Goal: Task Accomplishment & Management: Manage account settings

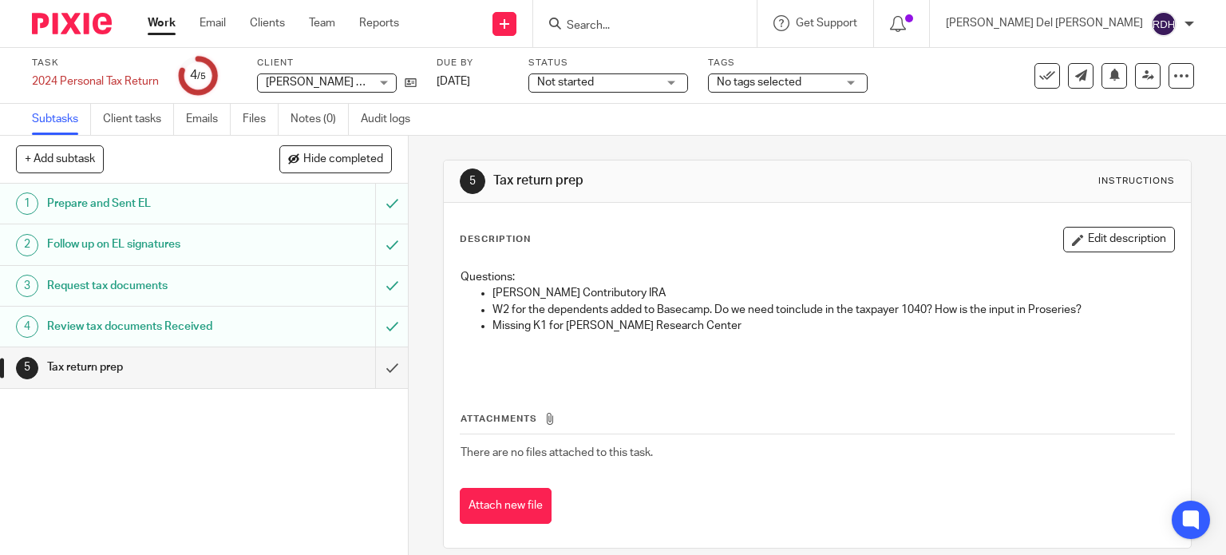
click at [759, 290] on p "Roth Contributory IRA" at bounding box center [834, 293] width 682 height 16
click at [1114, 243] on button "Edit description" at bounding box center [1119, 240] width 112 height 26
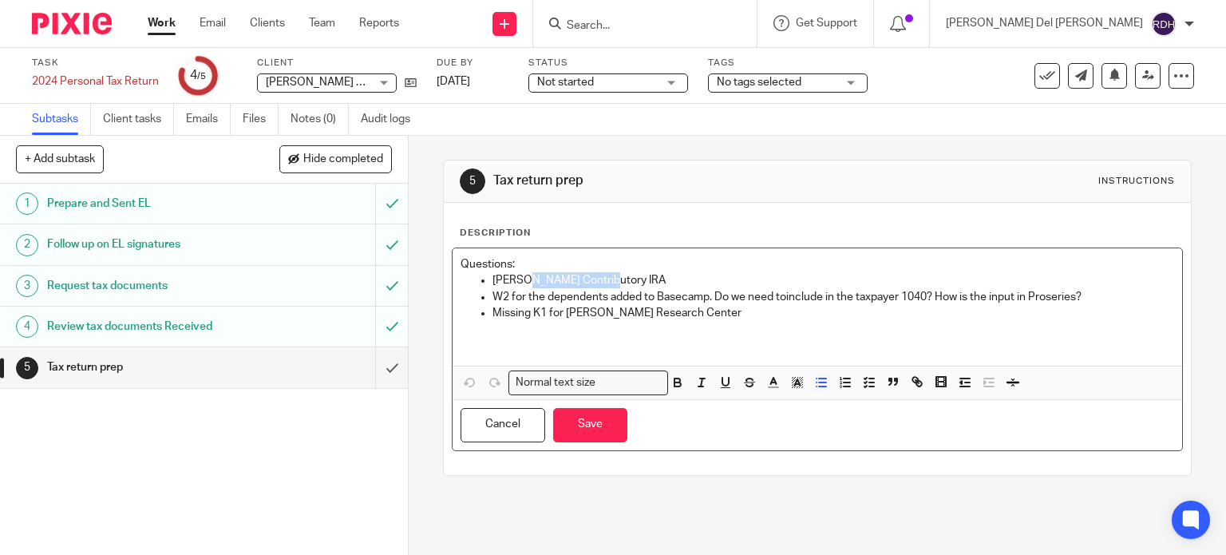
click at [636, 275] on p "Roth Contributory IRA" at bounding box center [834, 280] width 682 height 16
click at [603, 279] on p "Roth Contributory IRA" at bounding box center [834, 280] width 682 height 16
click at [591, 279] on p "Roth Contributory IRA" at bounding box center [834, 280] width 682 height 16
click at [607, 277] on p "Roth Contributory IRA" at bounding box center [834, 280] width 682 height 16
drag, startPoint x: 512, startPoint y: 266, endPoint x: 450, endPoint y: 264, distance: 62.3
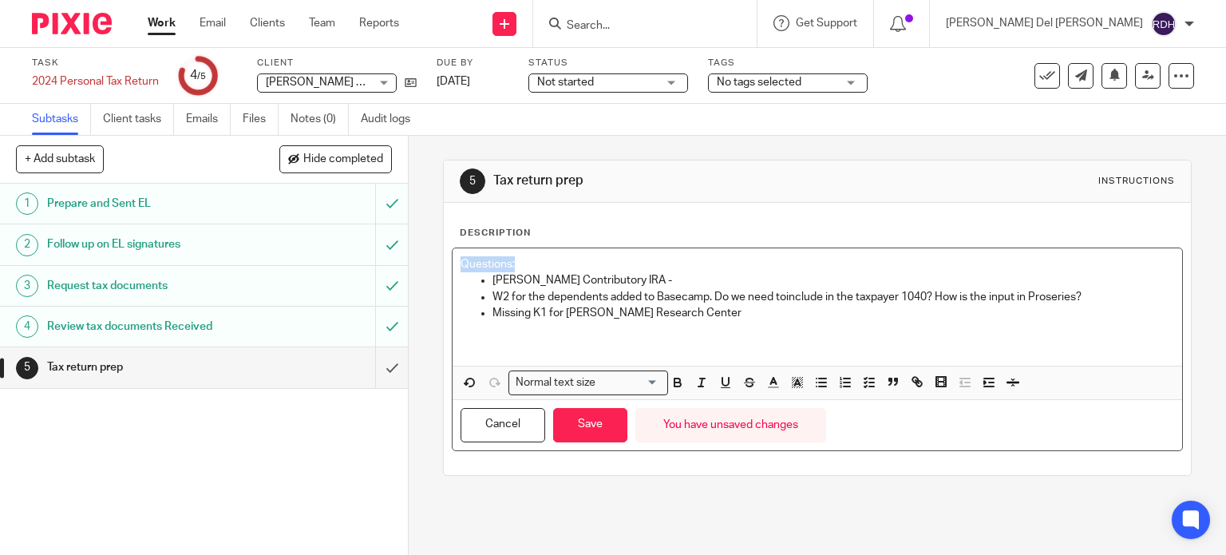
click at [453, 263] on div "Questions: Roth Contributory IRA - W2 for the dependents added to Basecamp. Do …" at bounding box center [818, 306] width 730 height 117
click at [627, 281] on p "Roth Contributory IRA -" at bounding box center [834, 280] width 682 height 16
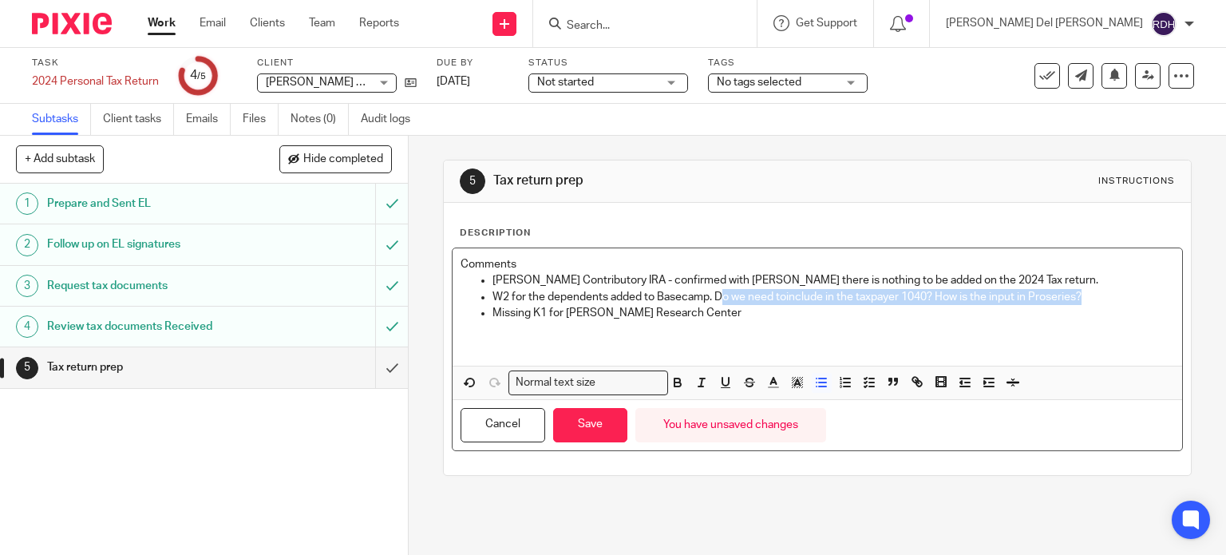
drag, startPoint x: 715, startPoint y: 298, endPoint x: 1082, endPoint y: 296, distance: 367.2
click at [1082, 296] on p "W2 for the dependents added to Basecamp. Do we need toinclude in the taxpayer 1…" at bounding box center [834, 297] width 682 height 16
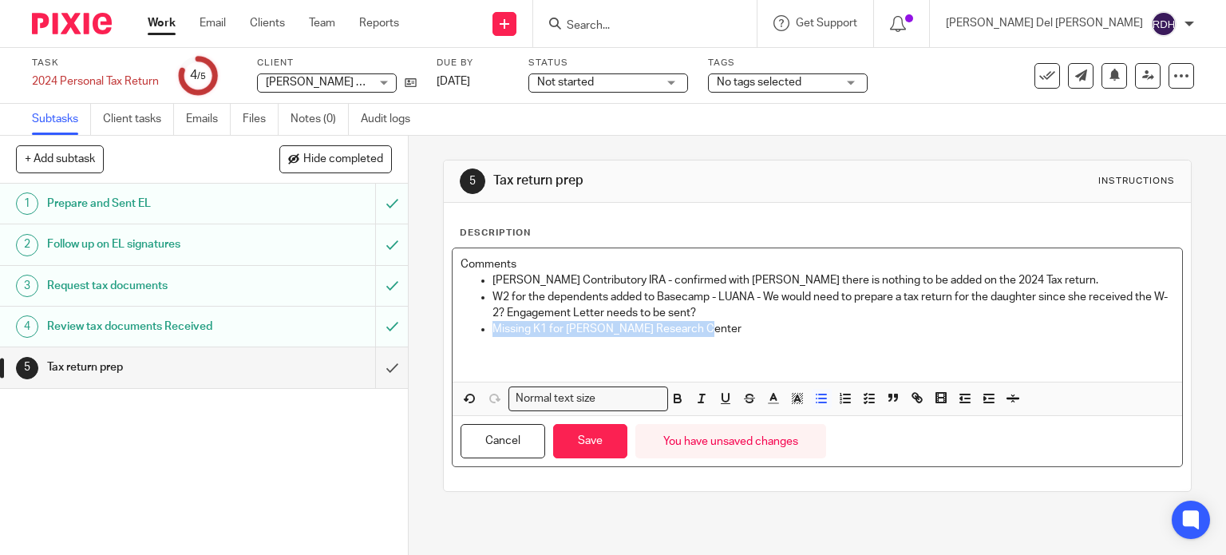
drag, startPoint x: 638, startPoint y: 322, endPoint x: 476, endPoint y: 325, distance: 162.1
click at [493, 325] on li "Missing K1 for Patricia Research Center" at bounding box center [834, 329] width 682 height 16
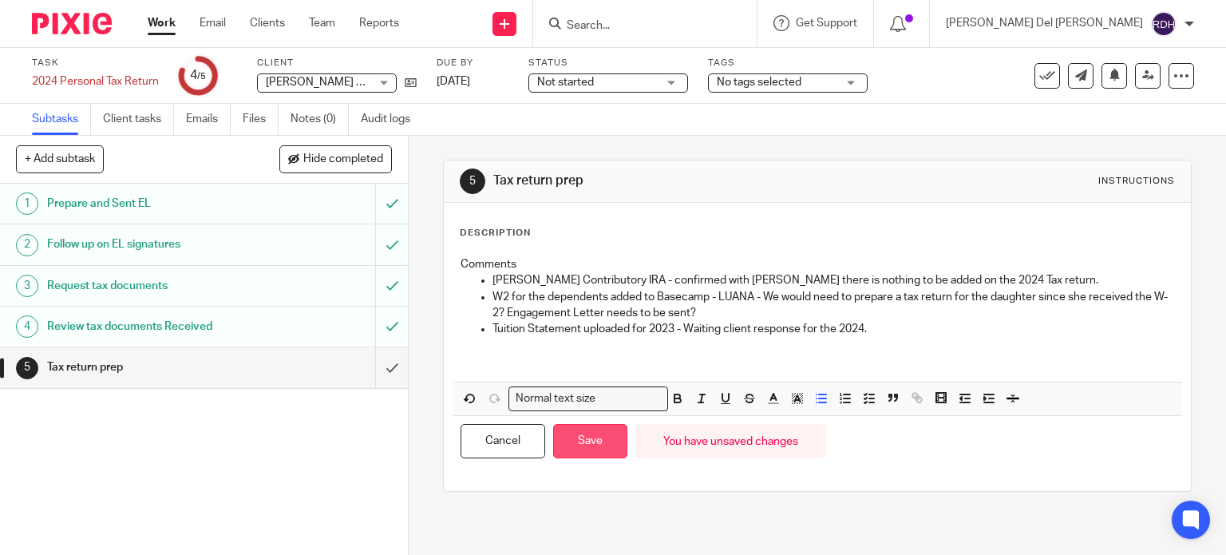
click at [584, 445] on button "Save" at bounding box center [590, 441] width 74 height 34
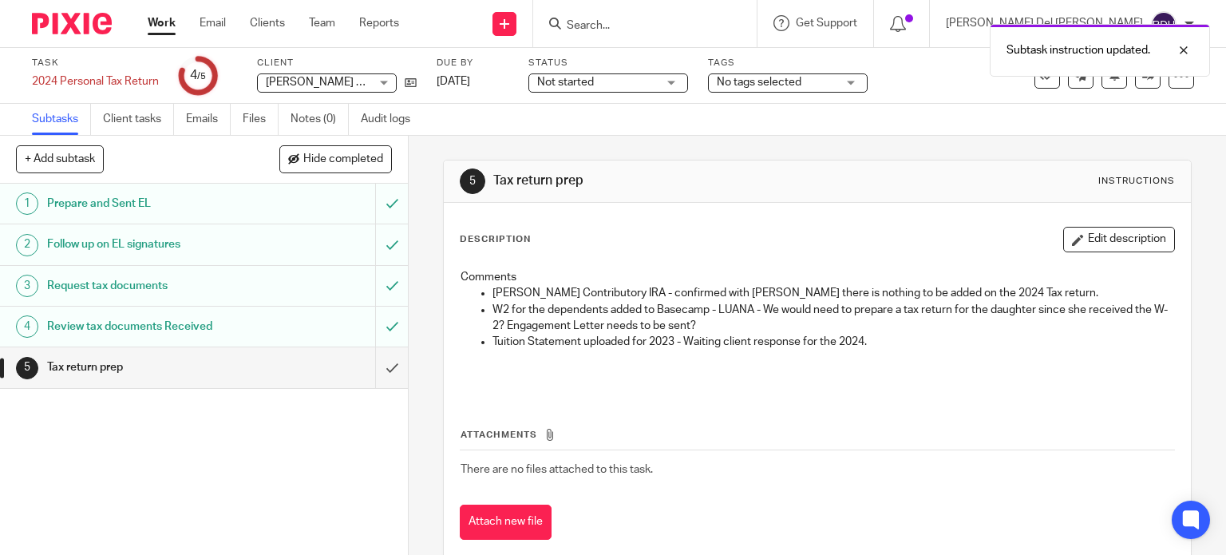
click at [762, 89] on span "No tags selected" at bounding box center [777, 82] width 120 height 17
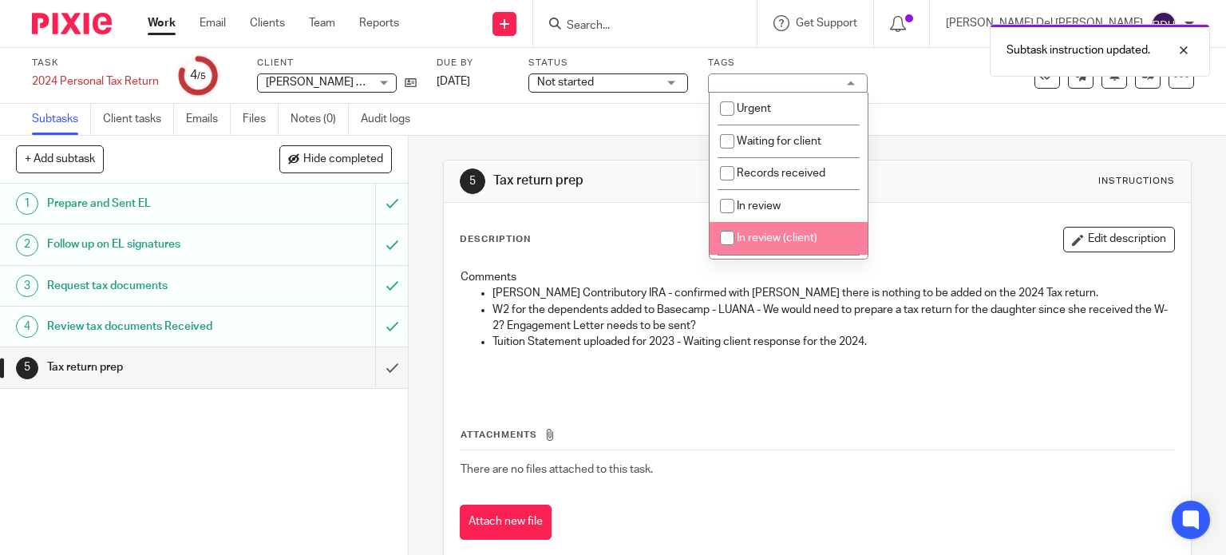
click at [792, 235] on span "In review (client)" at bounding box center [777, 237] width 81 height 11
checkbox input "true"
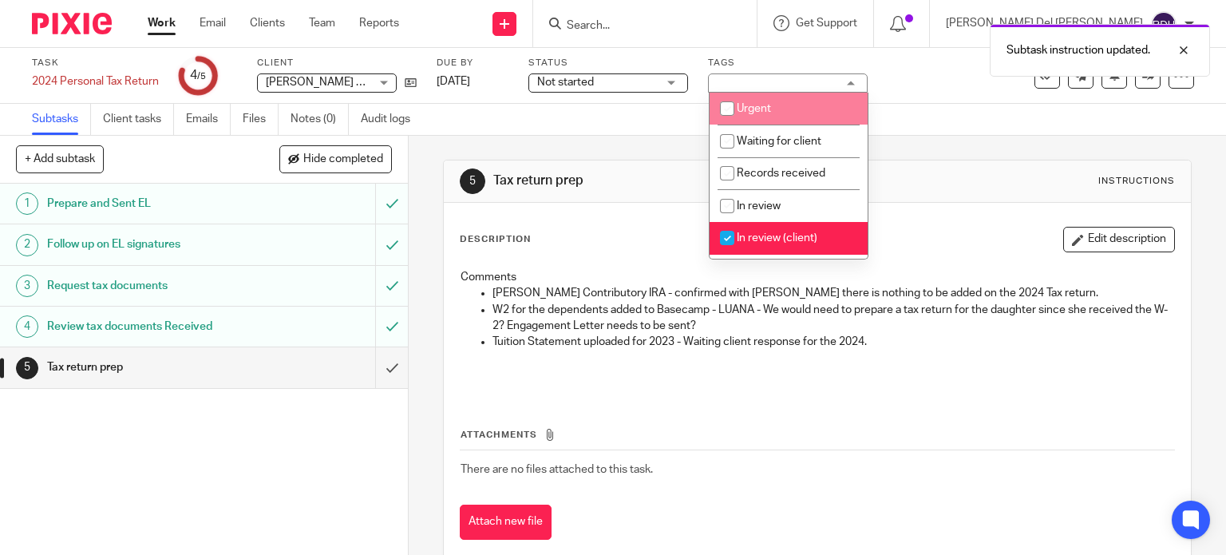
click at [572, 86] on span "Not started" at bounding box center [565, 82] width 57 height 11
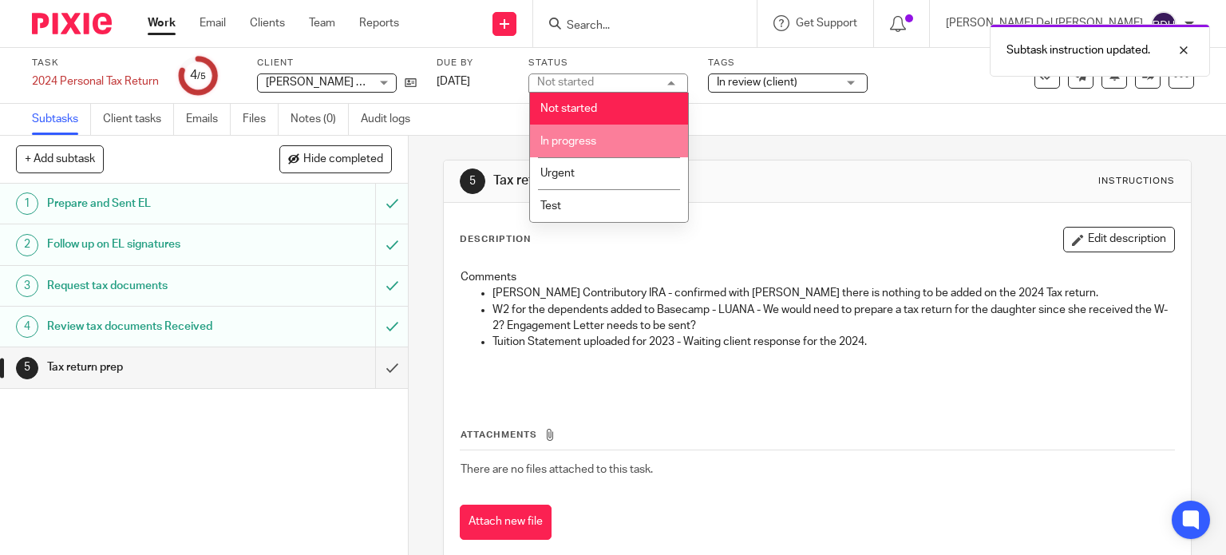
click at [585, 145] on span "In progress" at bounding box center [568, 141] width 56 height 11
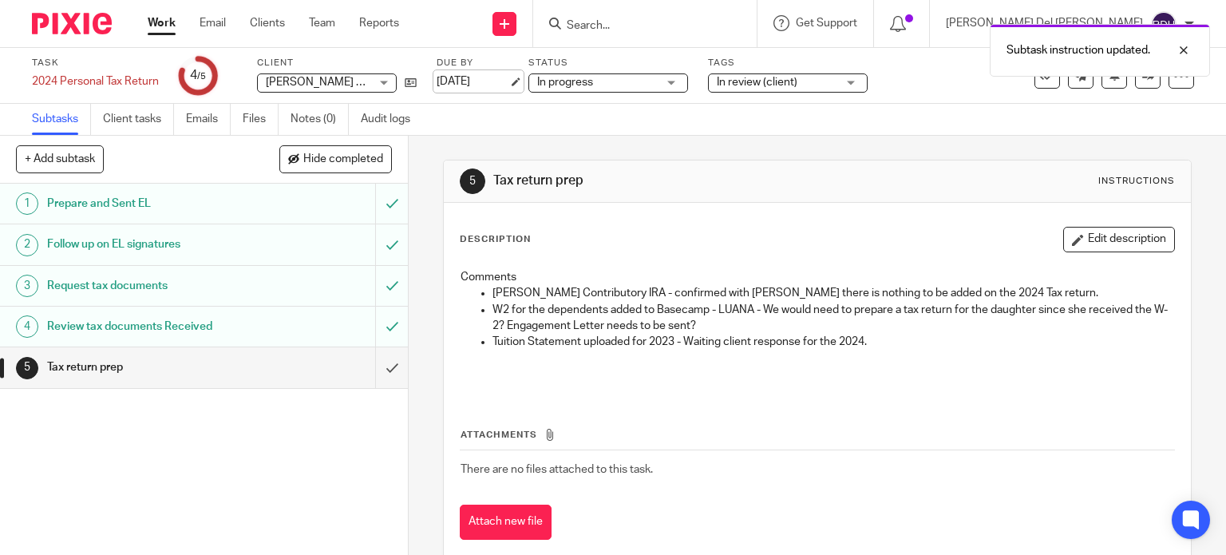
click at [486, 81] on link "[DATE]" at bounding box center [473, 81] width 72 height 17
click at [170, 20] on link "Work" at bounding box center [162, 23] width 28 height 16
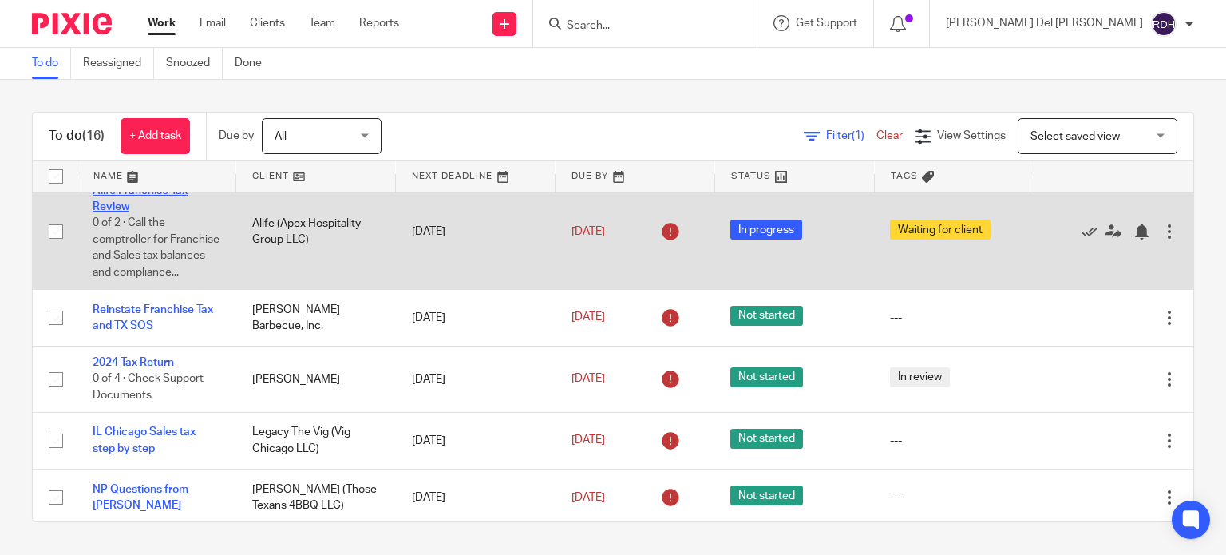
scroll to position [160, 0]
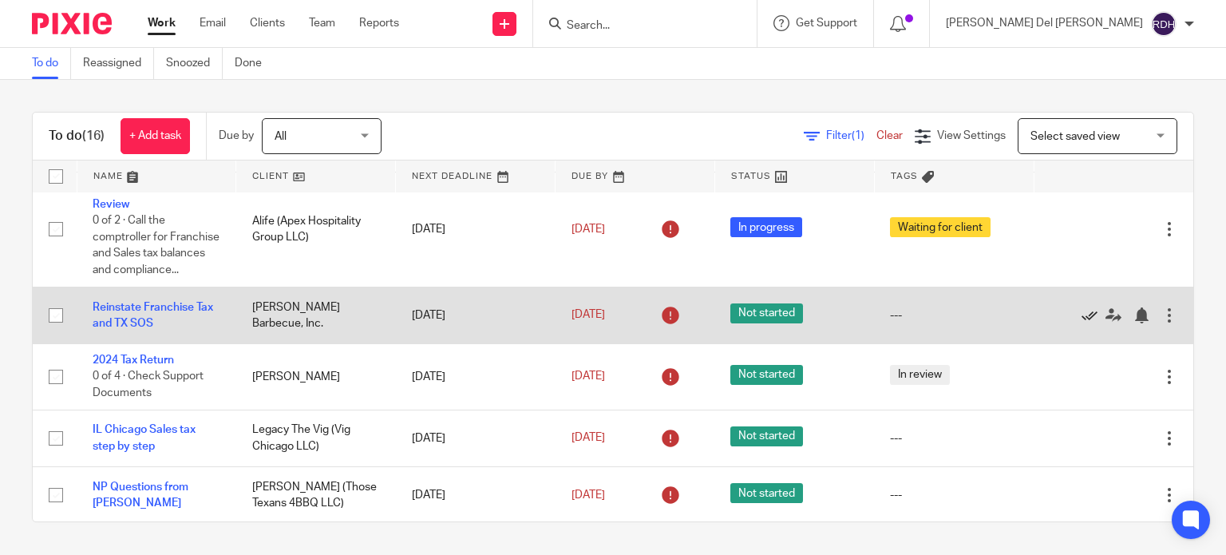
click at [1082, 323] on icon at bounding box center [1090, 315] width 16 height 16
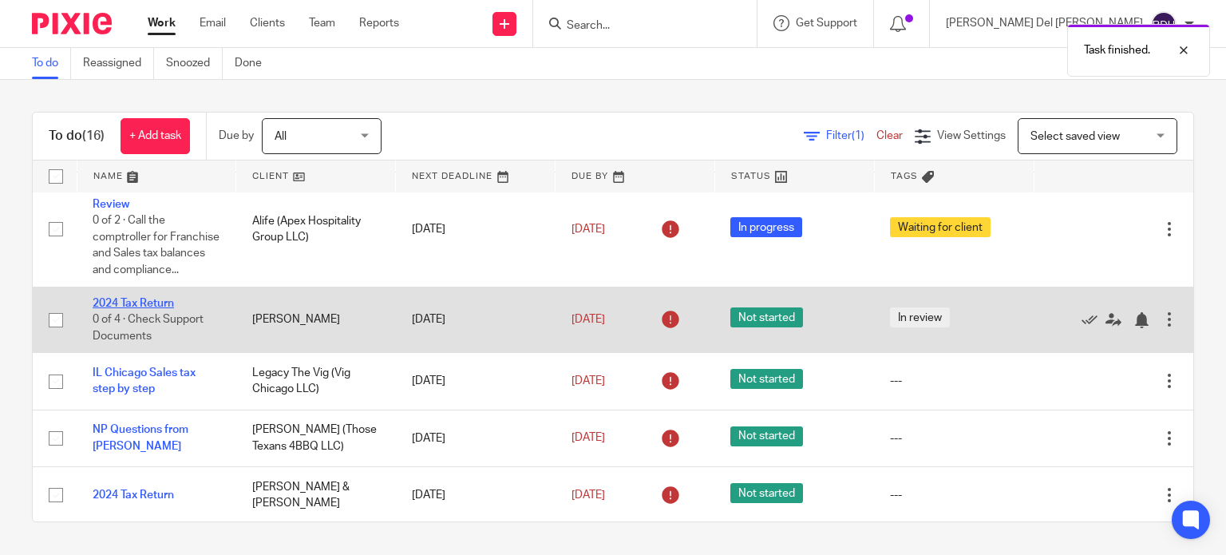
click at [131, 309] on link "2024 Tax Return" at bounding box center [133, 303] width 81 height 11
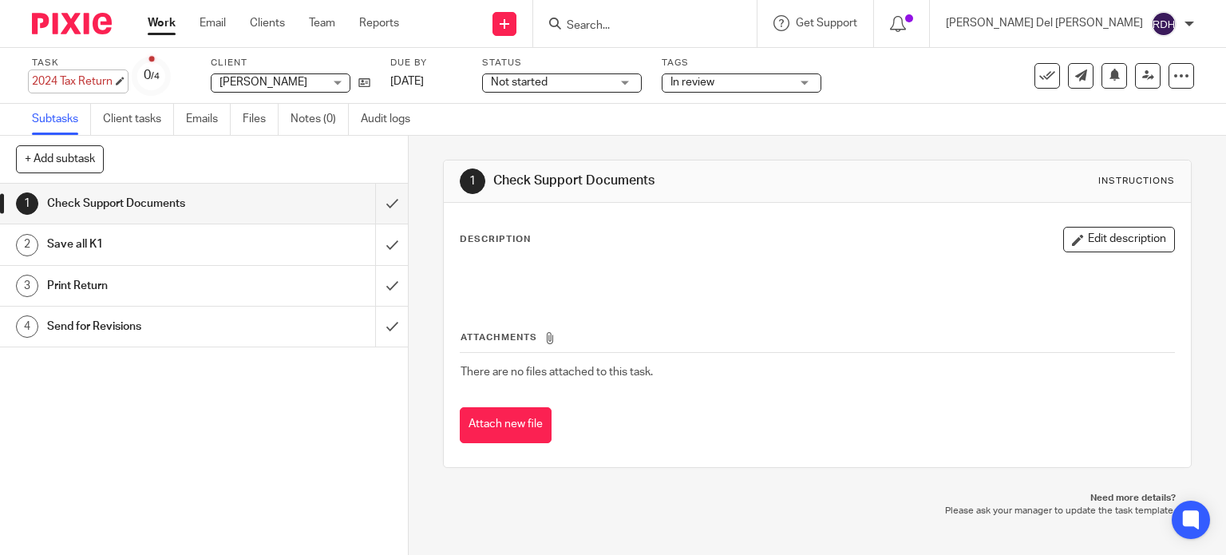
click at [81, 83] on div "2024 Tax Return Save 2024 Tax Return" at bounding box center [72, 81] width 81 height 16
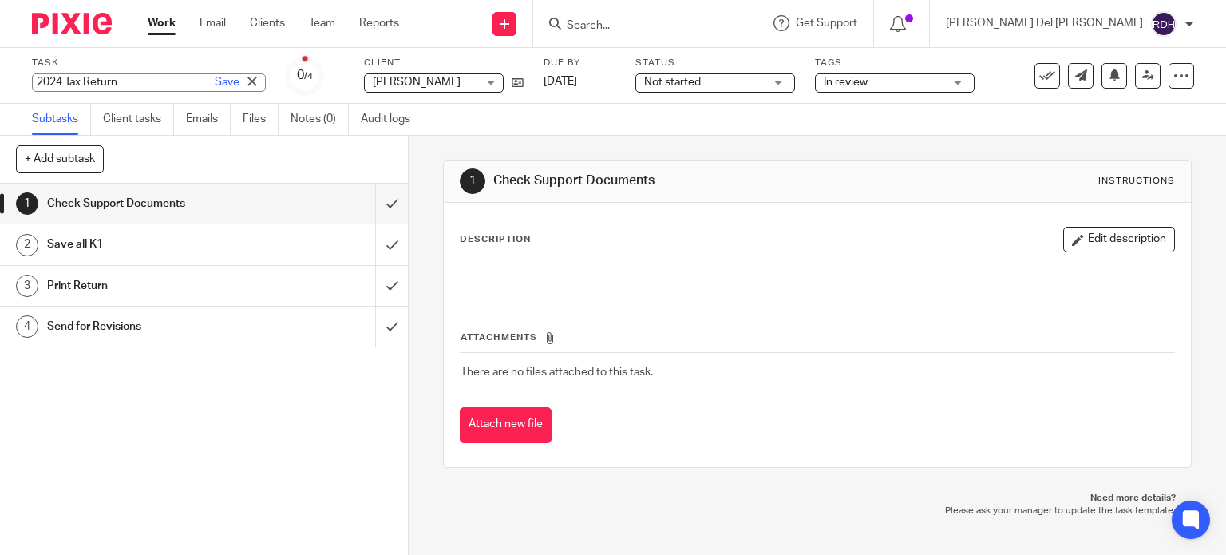
click at [130, 85] on input "2024 Tax Return" at bounding box center [149, 82] width 234 height 18
type input "2024 Tax Return 1040X"
click at [567, 79] on div "Task 2024 Tax Return 1040X Save 2024 Tax Return 0 /4 Client Talarico, Eloisa Ta…" at bounding box center [516, 76] width 968 height 38
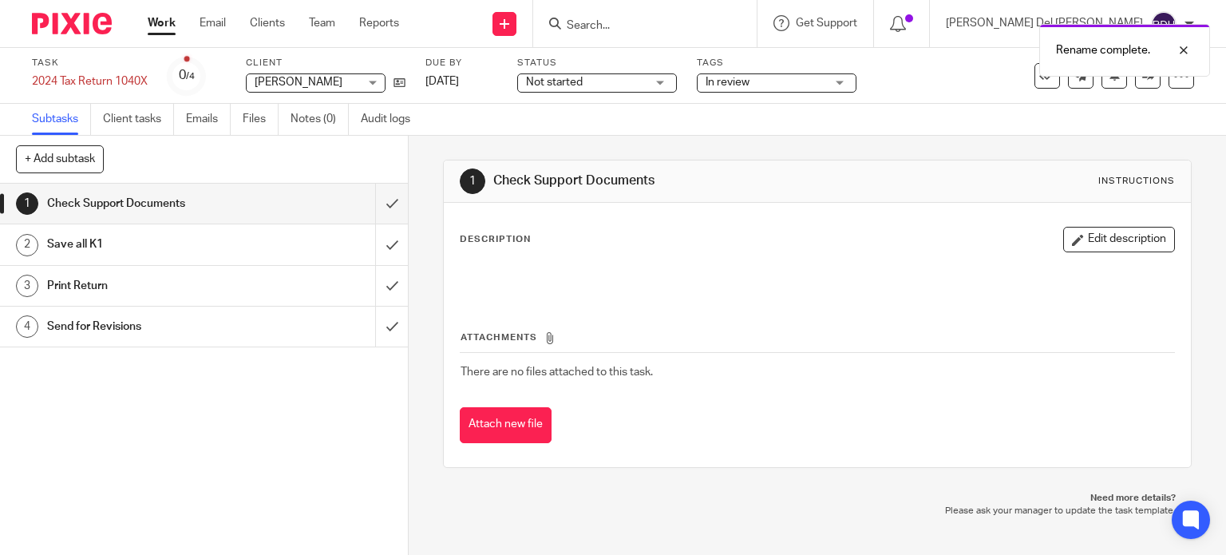
click at [445, 79] on link "Sep 19, 2025" at bounding box center [461, 81] width 72 height 17
click at [156, 24] on link "Work" at bounding box center [162, 23] width 28 height 16
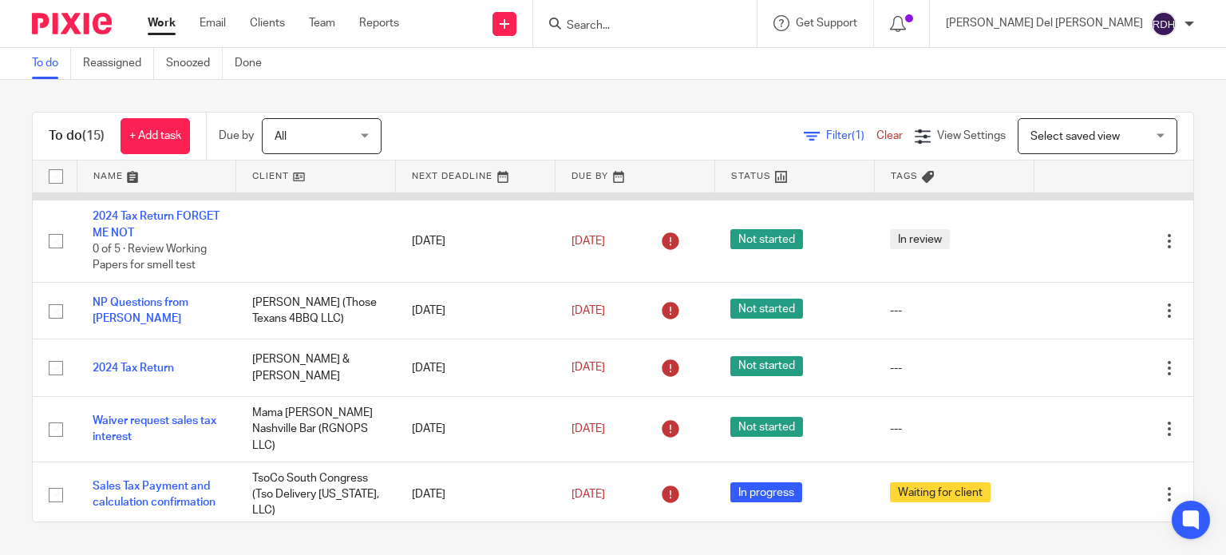
scroll to position [239, 0]
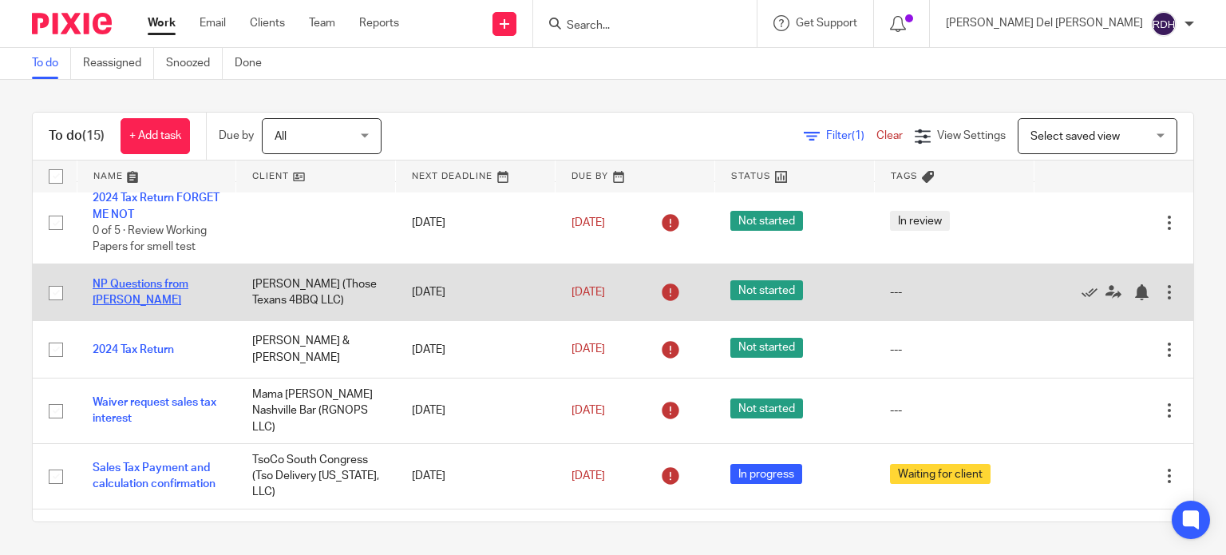
click at [167, 300] on link "NP Questions from [PERSON_NAME]" at bounding box center [141, 292] width 96 height 27
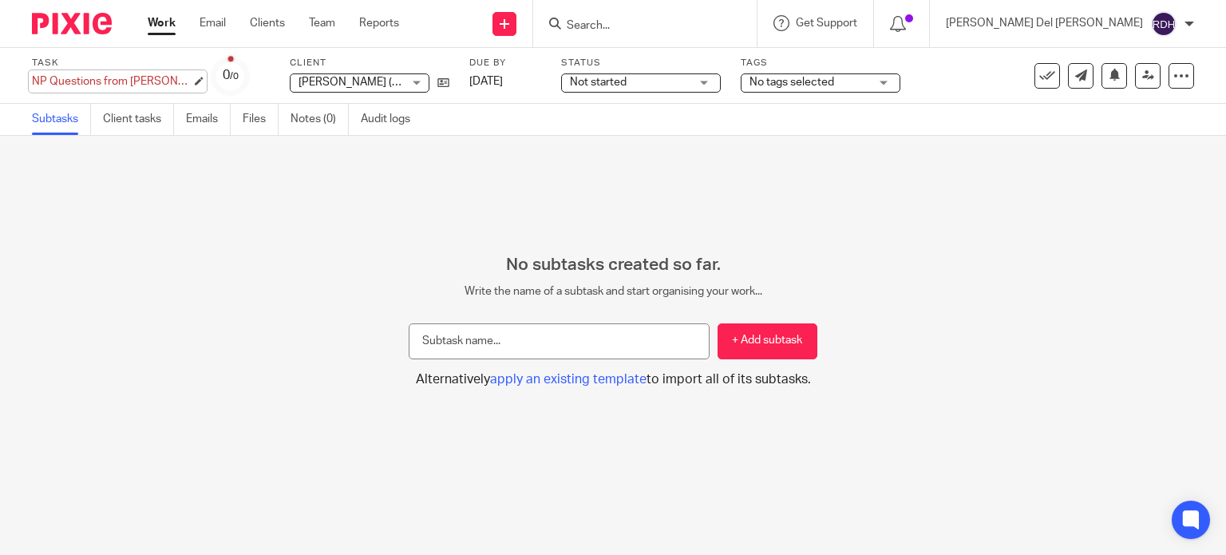
click at [77, 80] on div "NP Questions from [PERSON_NAME] Save NP Questions from [PERSON_NAME]" at bounding box center [112, 81] width 160 height 16
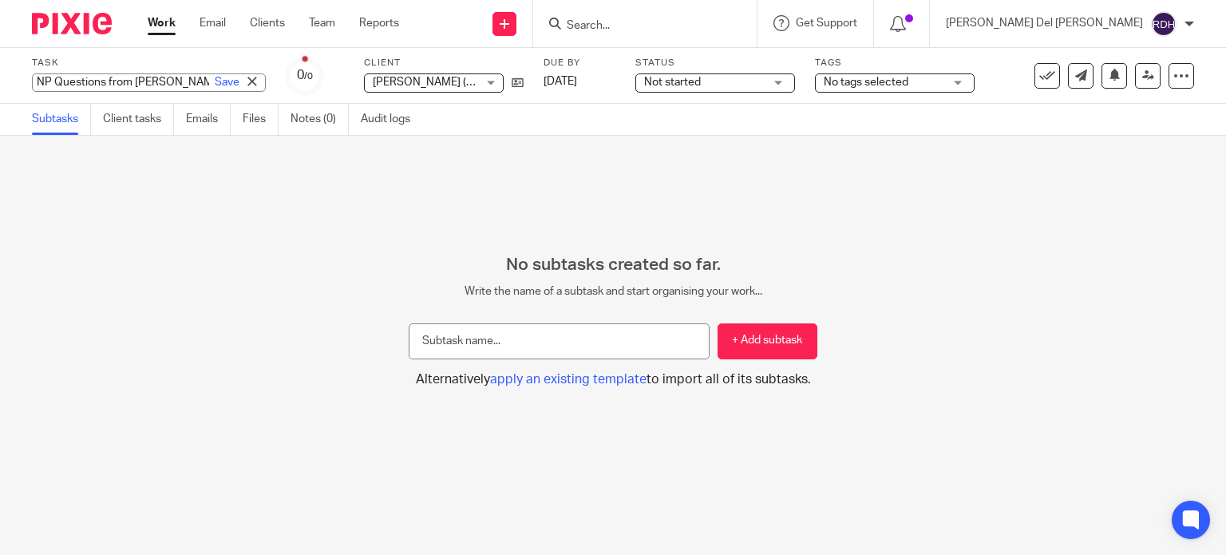
click at [54, 80] on input "NP Questions from [PERSON_NAME]" at bounding box center [149, 82] width 234 height 18
drag, startPoint x: 59, startPoint y: 82, endPoint x: 188, endPoint y: 80, distance: 129.3
click at [188, 80] on div "NP Questions from [PERSON_NAME]" at bounding box center [149, 82] width 234 height 18
type input "Non Profit Inc."
click at [316, 227] on div "No subtasks created so far. Write the name of a subtask and start organising yo…" at bounding box center [613, 345] width 1226 height 419
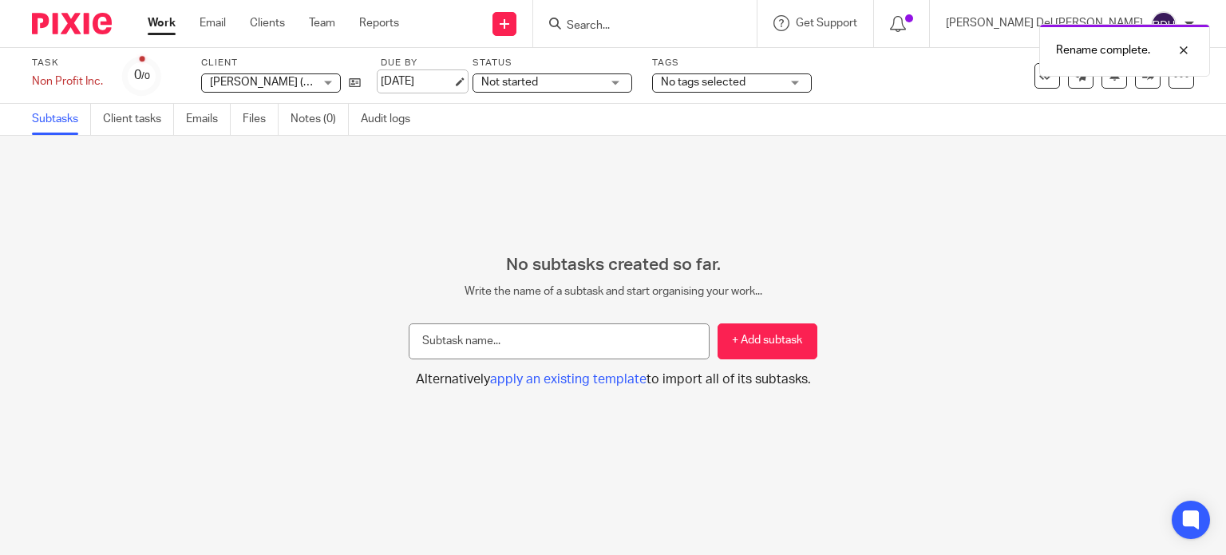
click at [431, 81] on link "[DATE]" at bounding box center [417, 81] width 72 height 17
click at [535, 85] on span "Not started" at bounding box center [509, 82] width 57 height 11
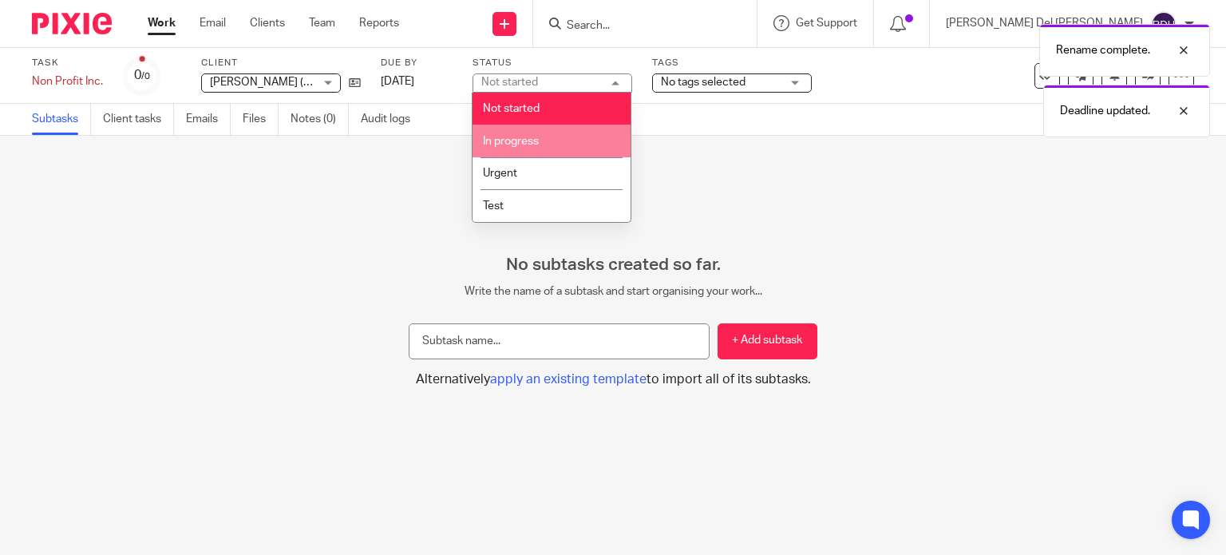
click at [524, 136] on span "In progress" at bounding box center [511, 141] width 56 height 11
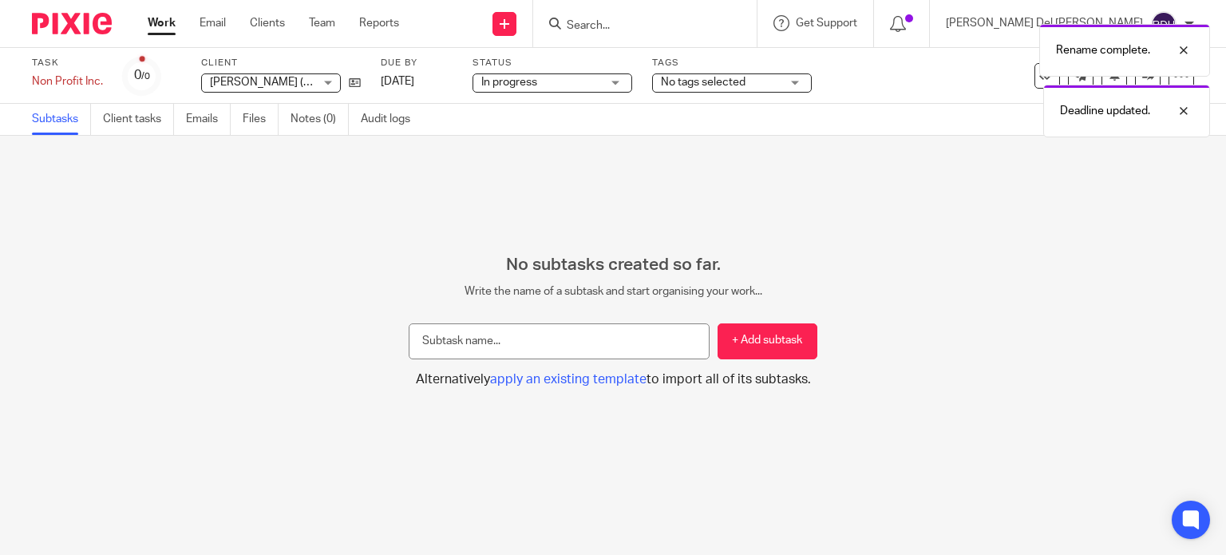
click at [708, 84] on div "Rename complete. Deadline updated." at bounding box center [911, 76] width 597 height 121
click at [763, 85] on div "Rename complete. Deadline updated." at bounding box center [911, 76] width 597 height 121
click at [315, 200] on div "No subtasks created so far. Write the name of a subtask and start organising yo…" at bounding box center [613, 345] width 1226 height 419
click at [734, 266] on h2 "No subtasks created so far." at bounding box center [613, 265] width 409 height 21
click at [607, 323] on input "text" at bounding box center [559, 341] width 301 height 36
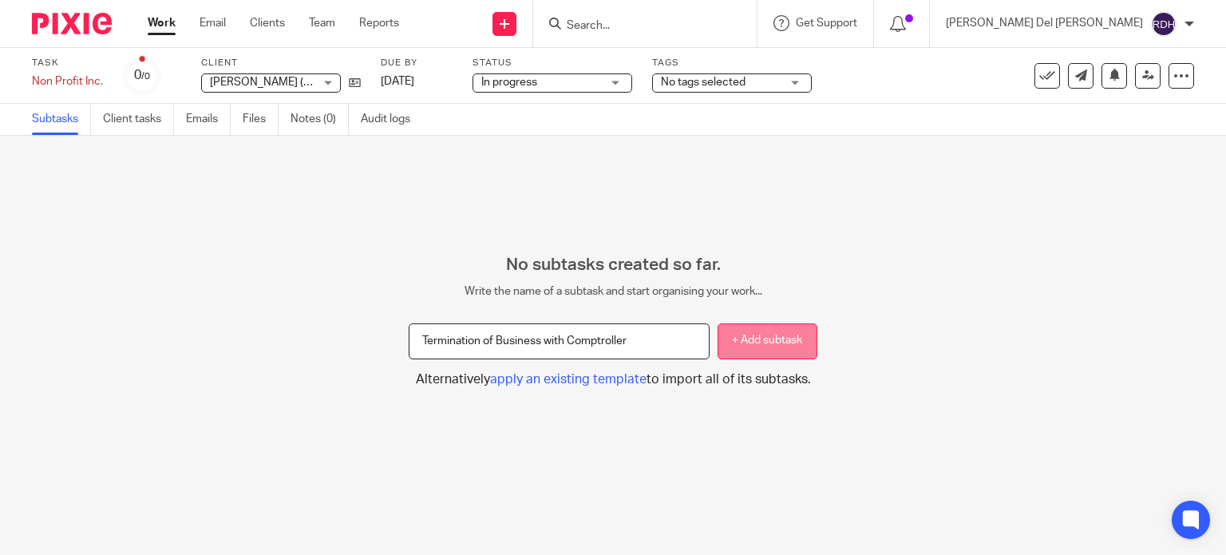
type input "Termination of Business with Comptroller"
click at [731, 338] on button "+ Add subtask" at bounding box center [768, 341] width 100 height 36
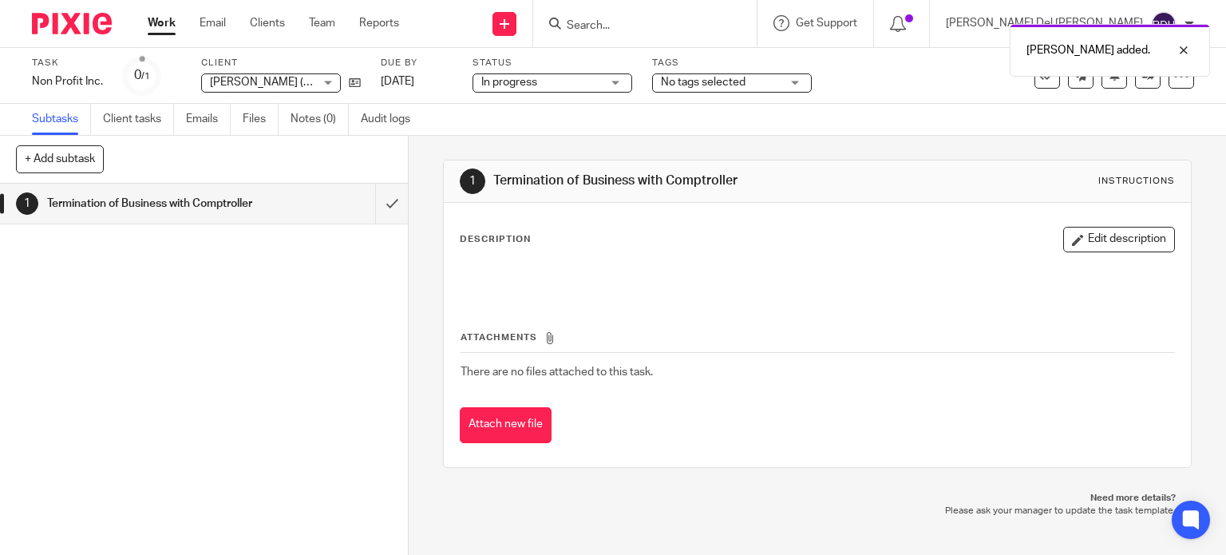
drag, startPoint x: 181, startPoint y: 289, endPoint x: 145, endPoint y: 236, distance: 63.8
click at [180, 289] on div "1 Termination of Business with Comptroller" at bounding box center [204, 369] width 408 height 371
click at [86, 164] on button "+ Add subtask" at bounding box center [60, 158] width 88 height 27
click at [136, 156] on input "text" at bounding box center [146, 159] width 261 height 27
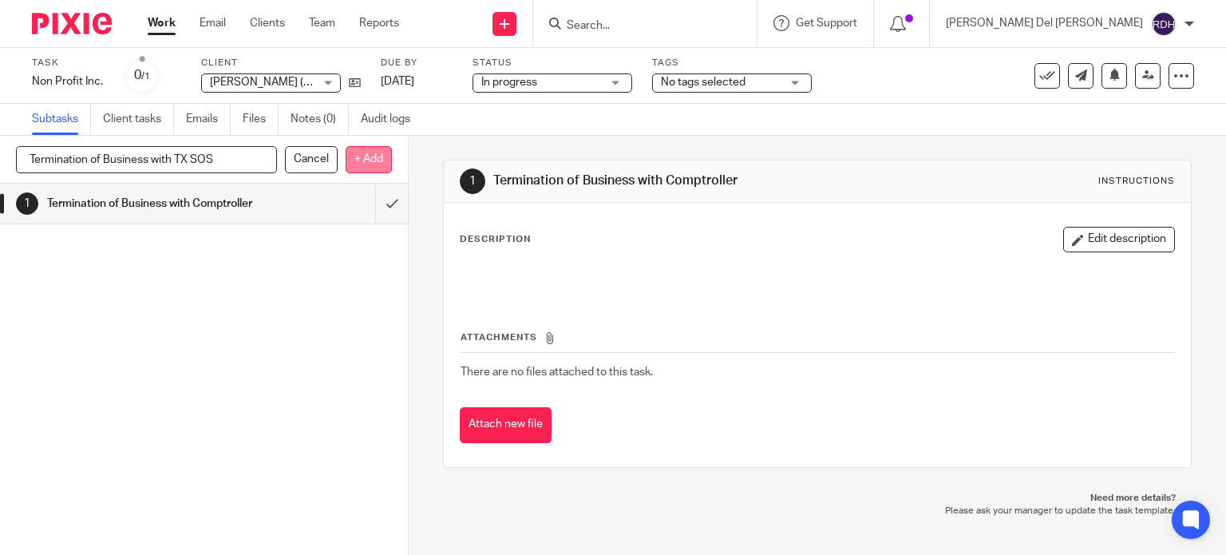
click at [372, 162] on p "+ Add" at bounding box center [369, 159] width 46 height 27
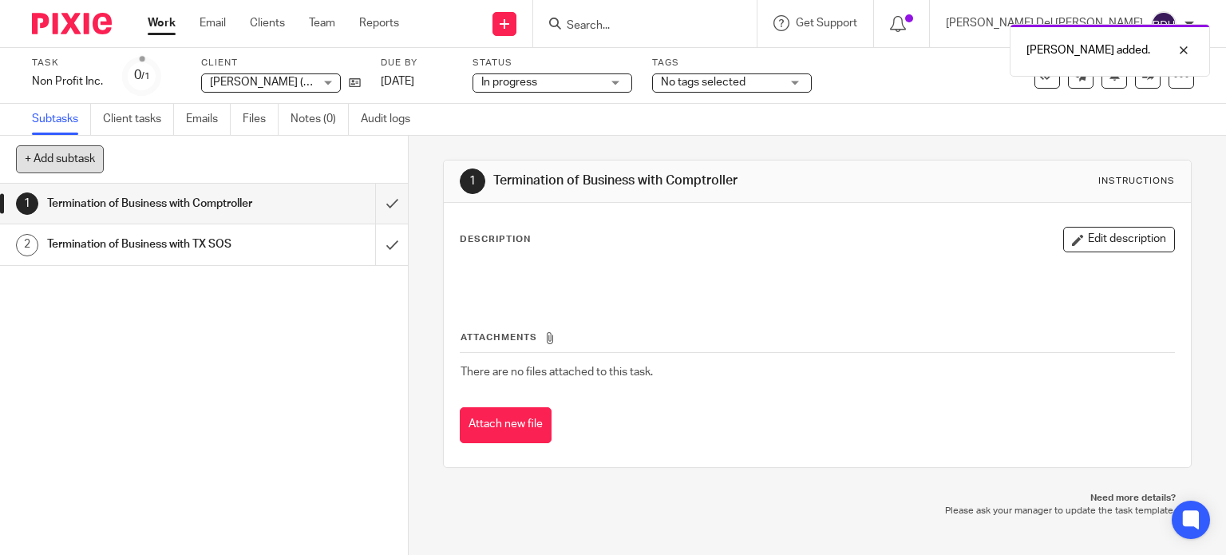
click at [58, 160] on button "+ Add subtask" at bounding box center [60, 158] width 88 height 27
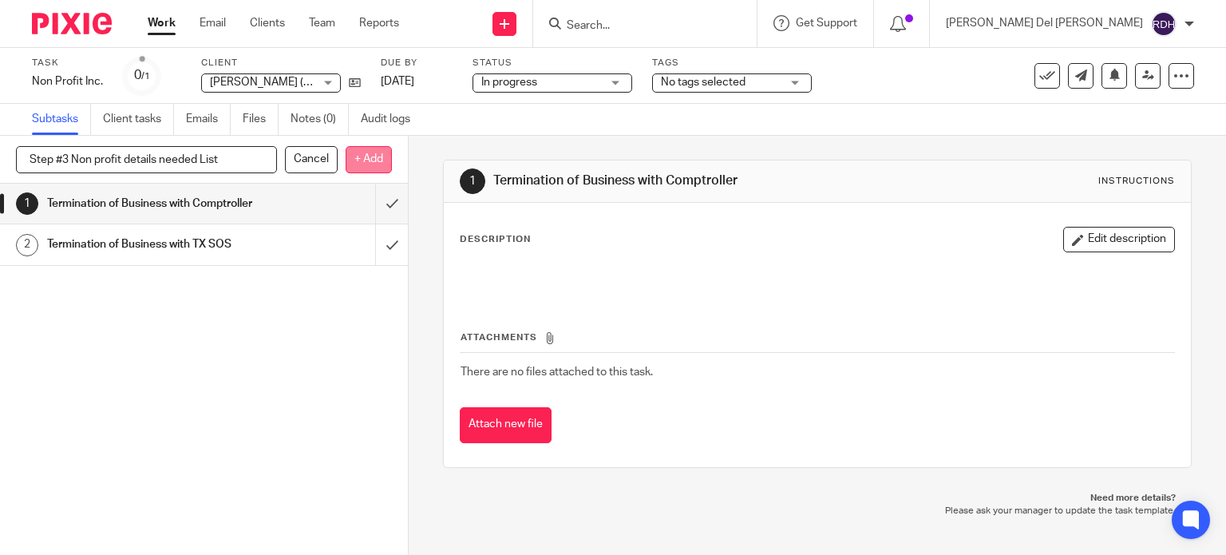
type input "Step #3 Non profit details needed List"
click at [360, 164] on p "+ Add" at bounding box center [369, 159] width 46 height 27
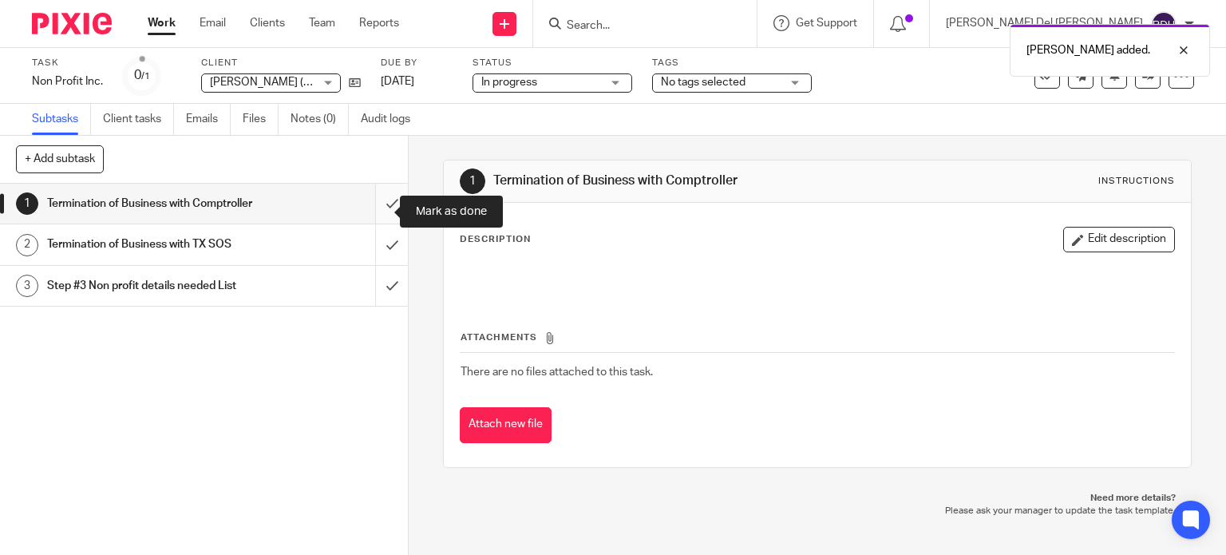
click at [378, 210] on input "submit" at bounding box center [204, 204] width 408 height 40
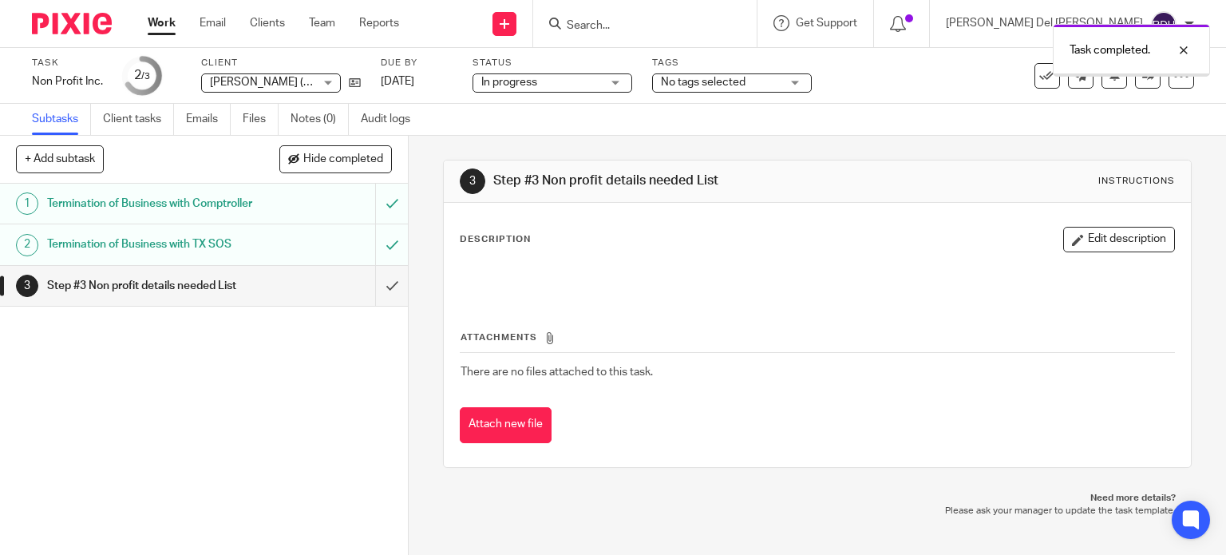
click at [162, 28] on link "Work" at bounding box center [162, 23] width 28 height 16
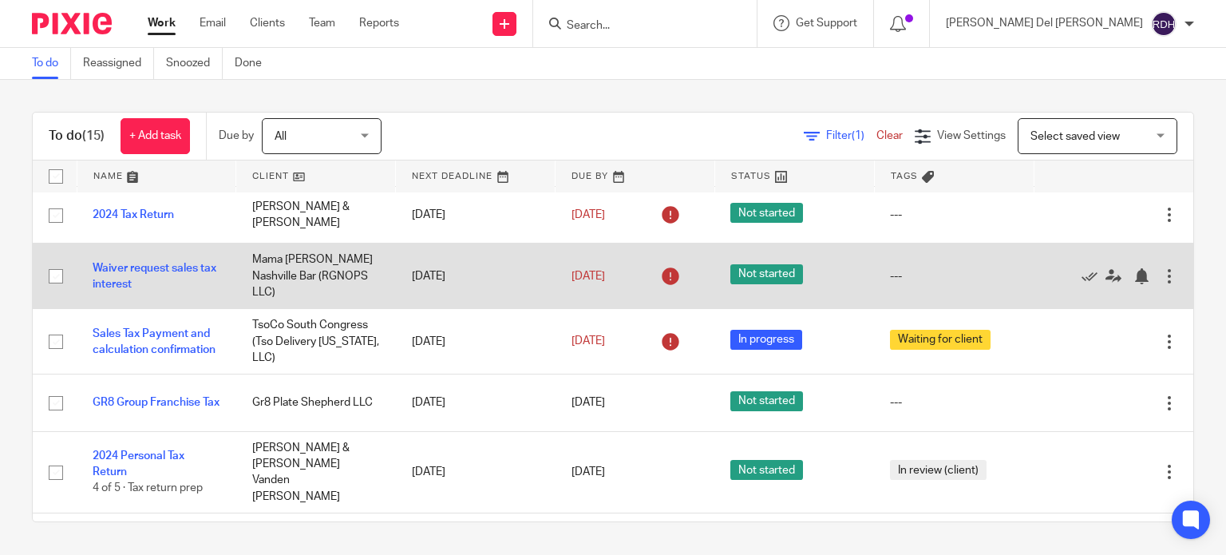
scroll to position [319, 0]
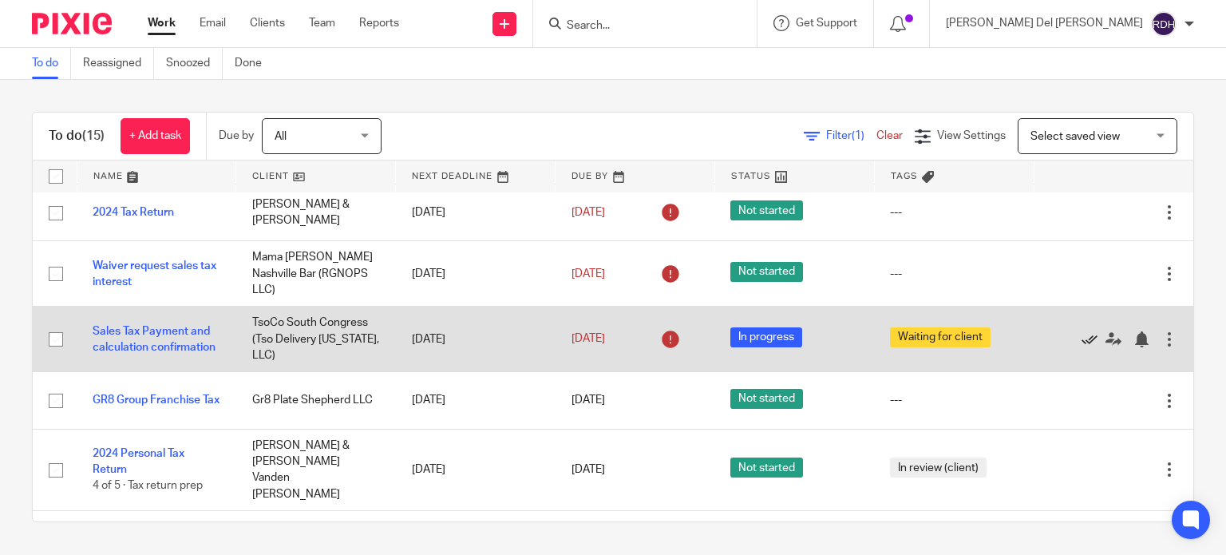
click at [1082, 347] on icon at bounding box center [1090, 339] width 16 height 16
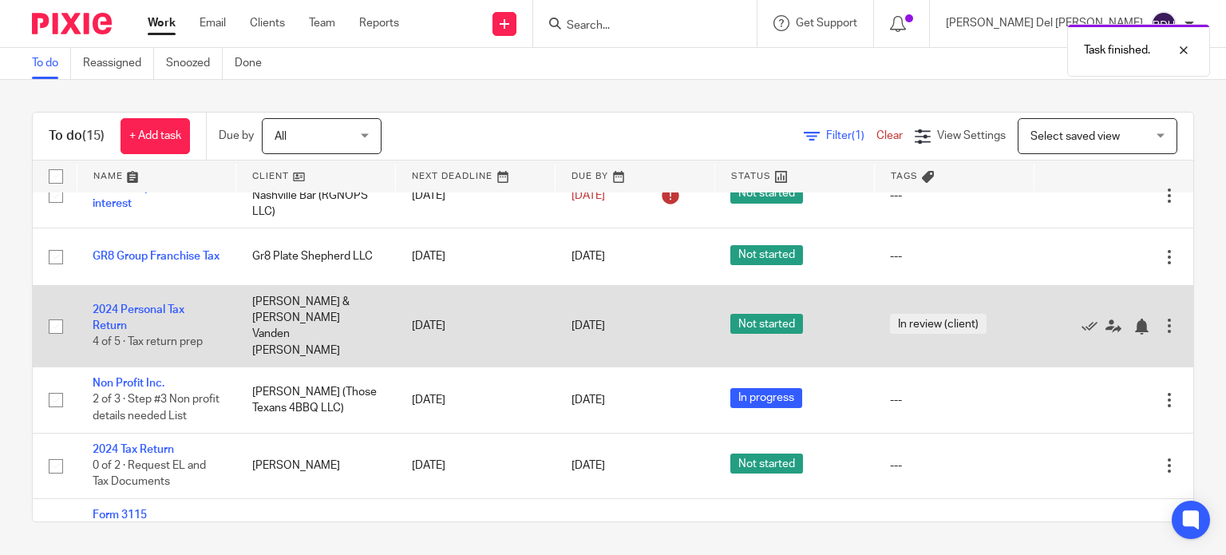
scroll to position [399, 0]
click at [147, 315] on link "2024 Personal Tax Return" at bounding box center [139, 316] width 92 height 27
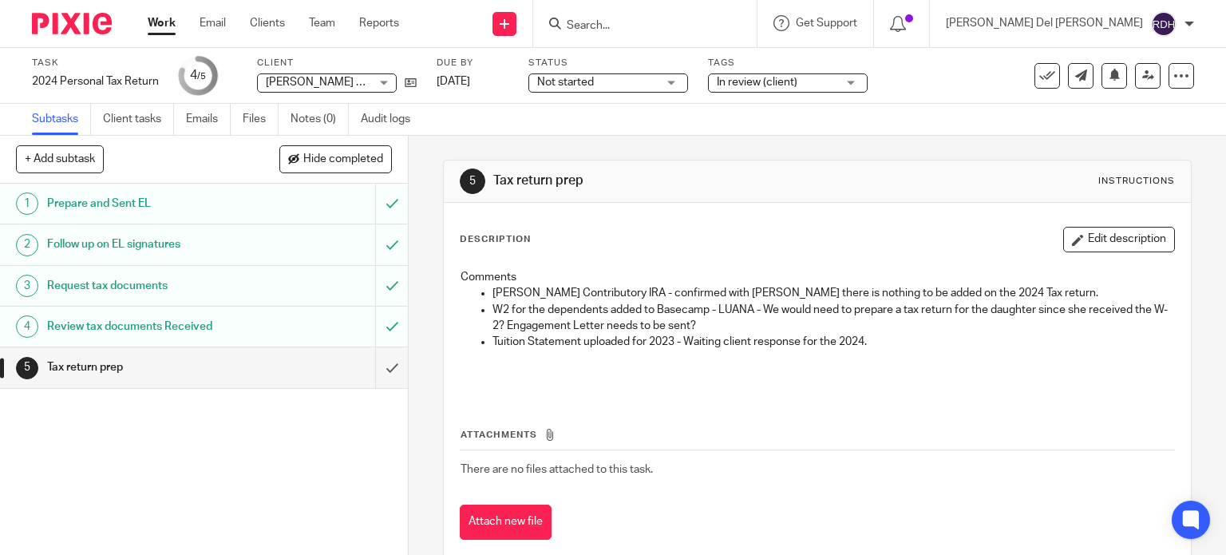
click at [607, 77] on span "Not started" at bounding box center [597, 82] width 120 height 17
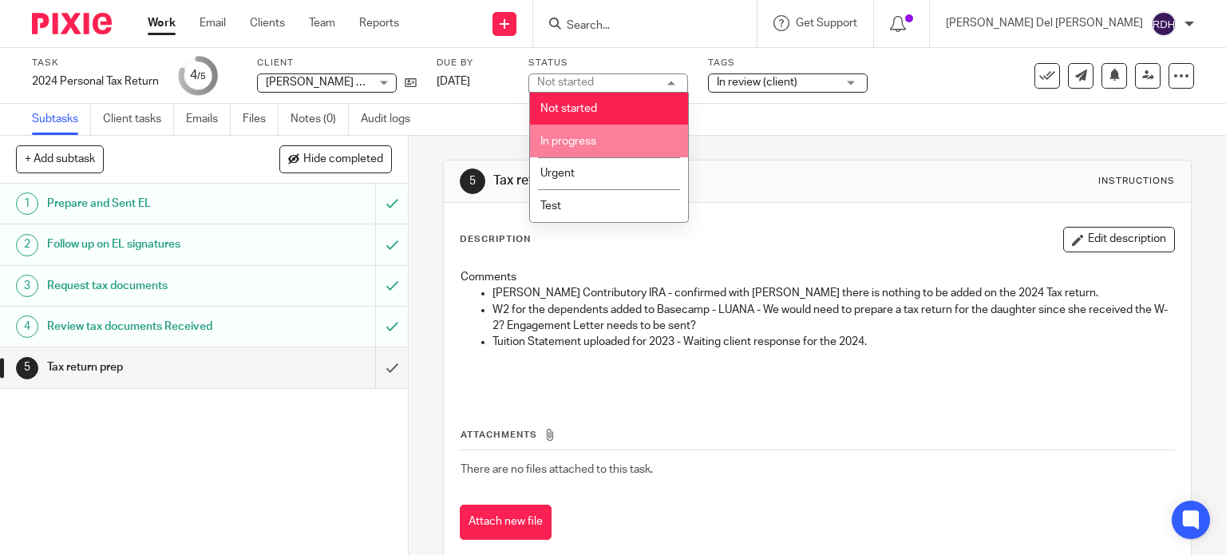
click at [586, 140] on span "In progress" at bounding box center [568, 141] width 56 height 11
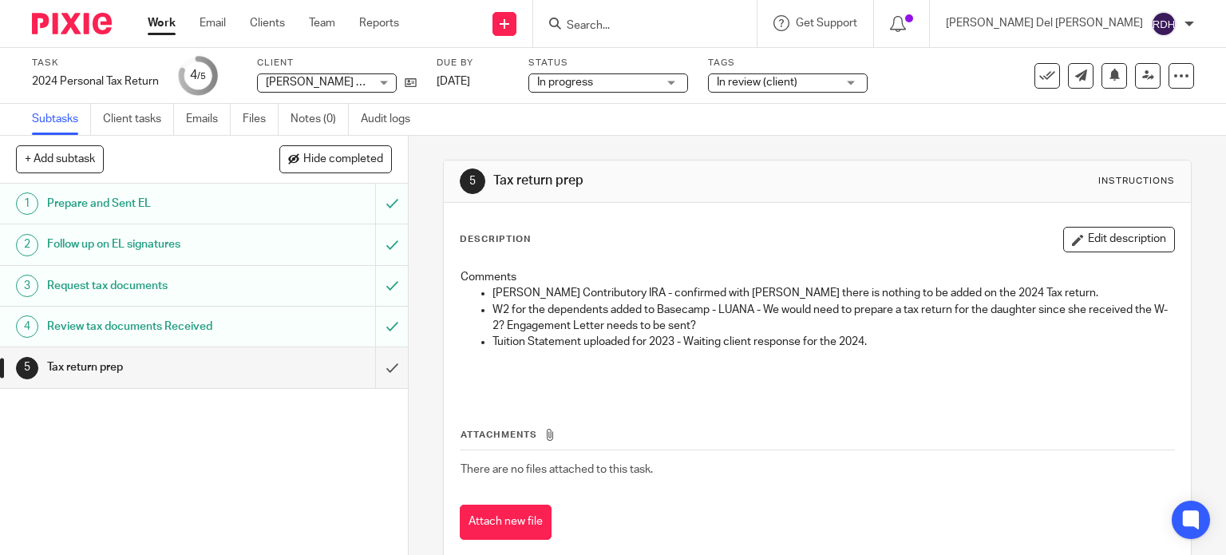
click at [162, 26] on link "Work" at bounding box center [162, 23] width 28 height 16
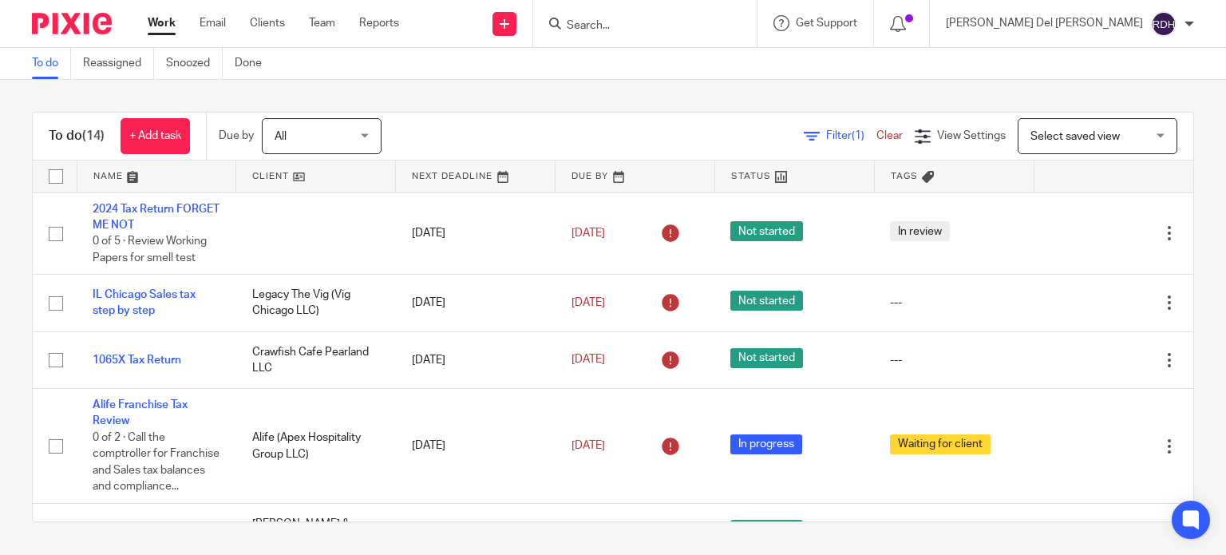
click at [673, 25] on input "Search" at bounding box center [637, 26] width 144 height 14
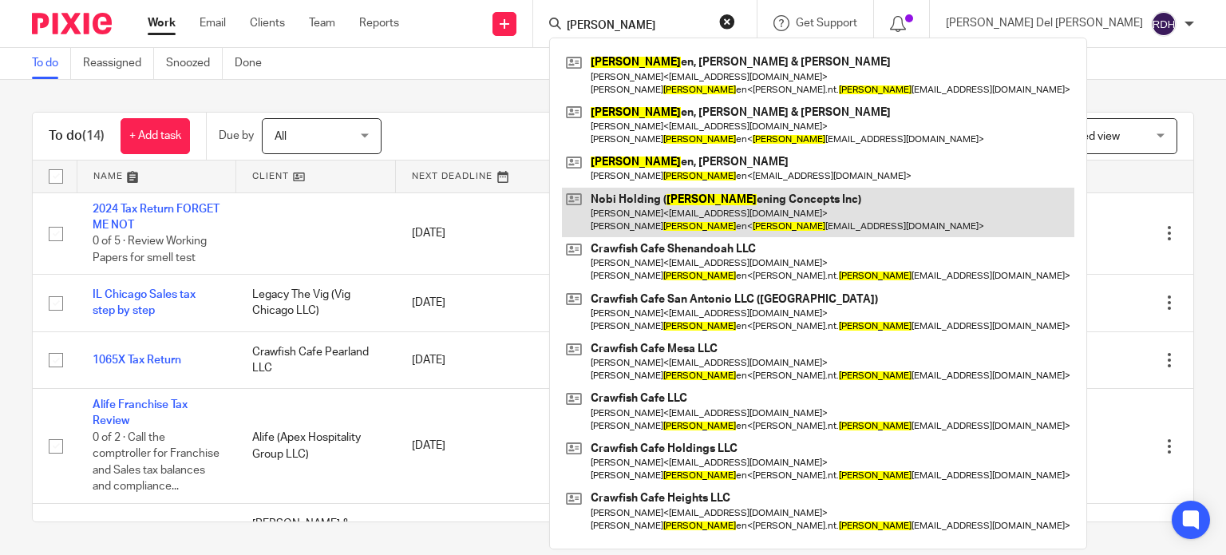
type input "nguy"
click at [845, 207] on link at bounding box center [818, 212] width 512 height 49
